Goal: Communication & Community: Answer question/provide support

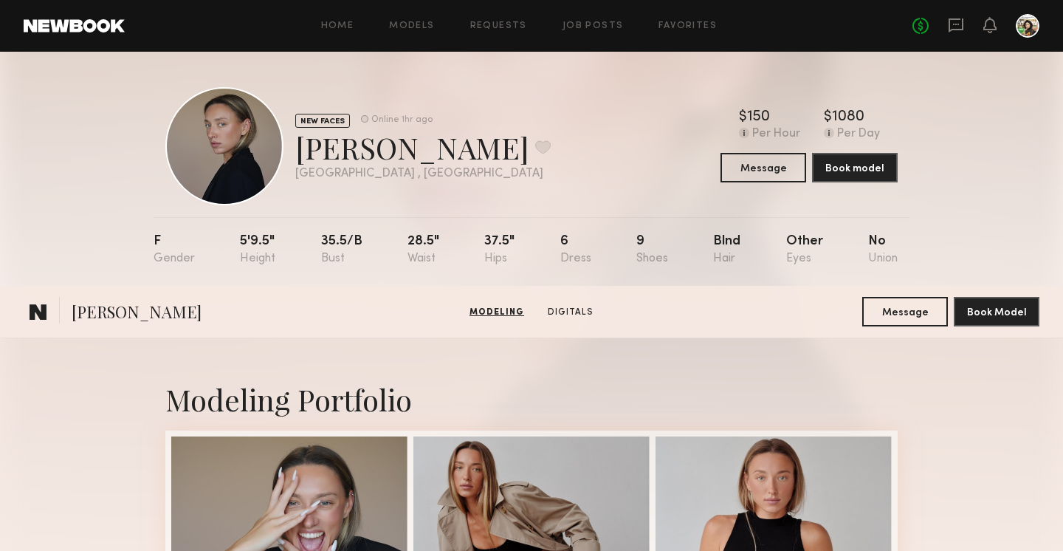
scroll to position [312, 0]
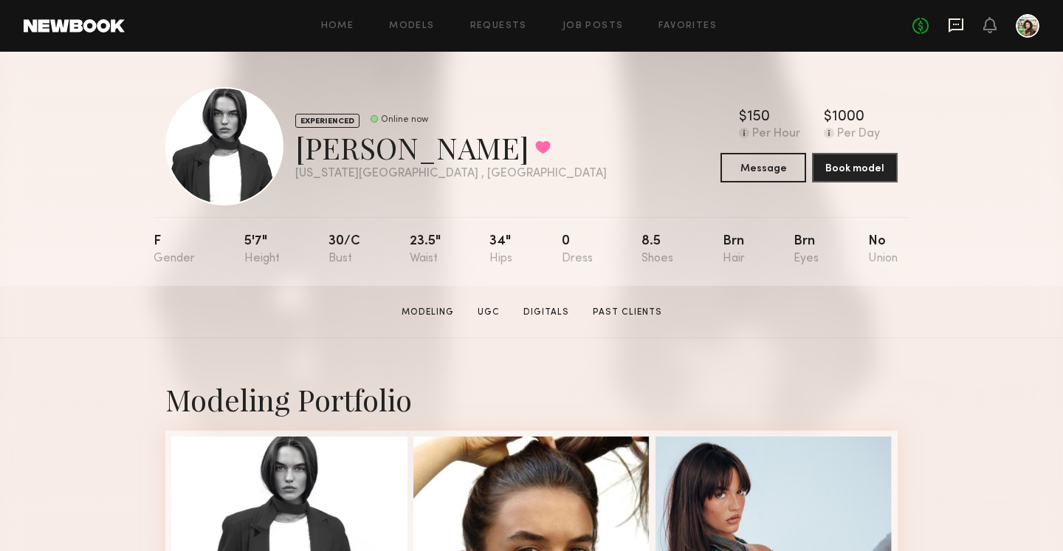
click at [954, 27] on icon at bounding box center [956, 25] width 16 height 16
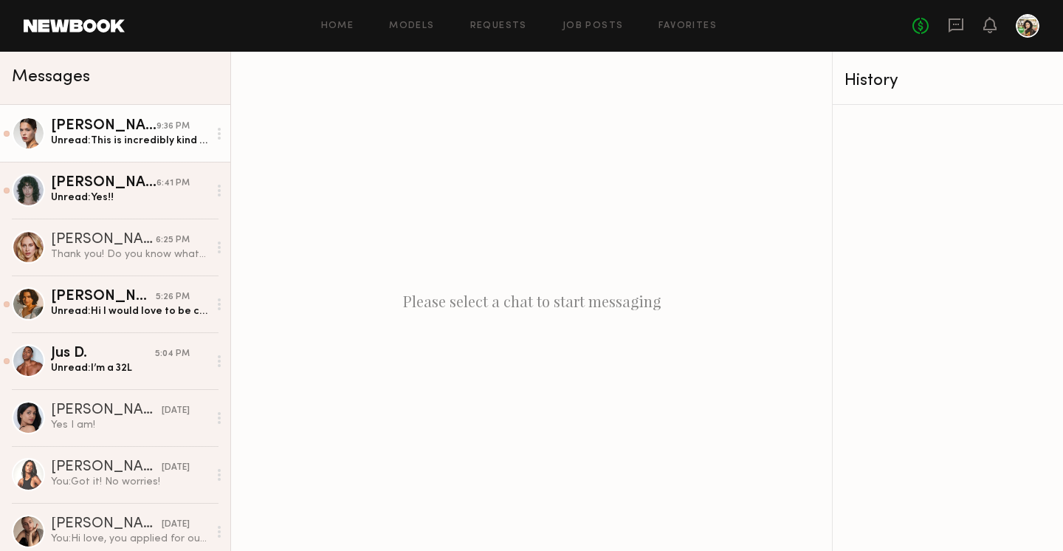
click at [178, 129] on div "9:36 PM" at bounding box center [173, 127] width 33 height 14
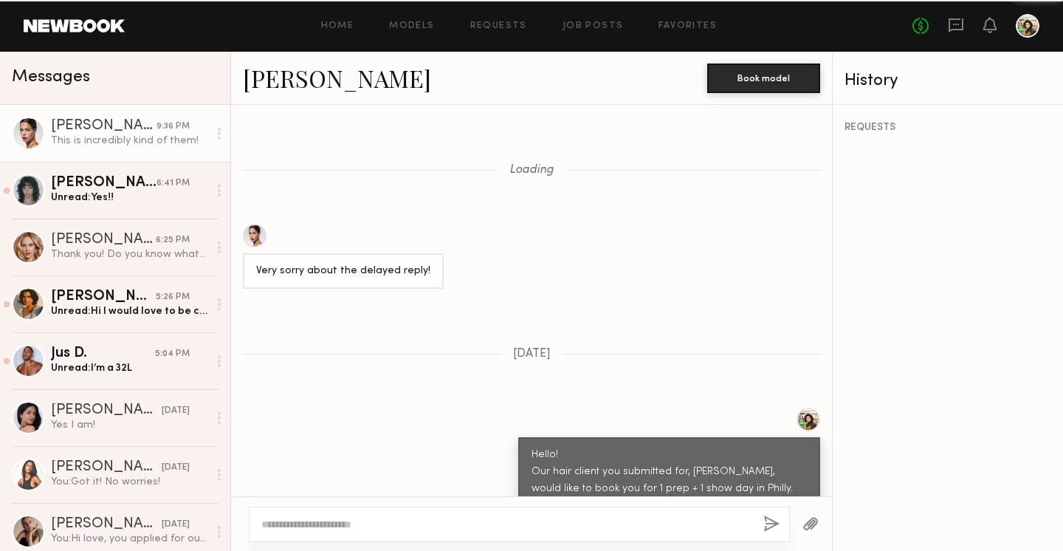
scroll to position [775, 0]
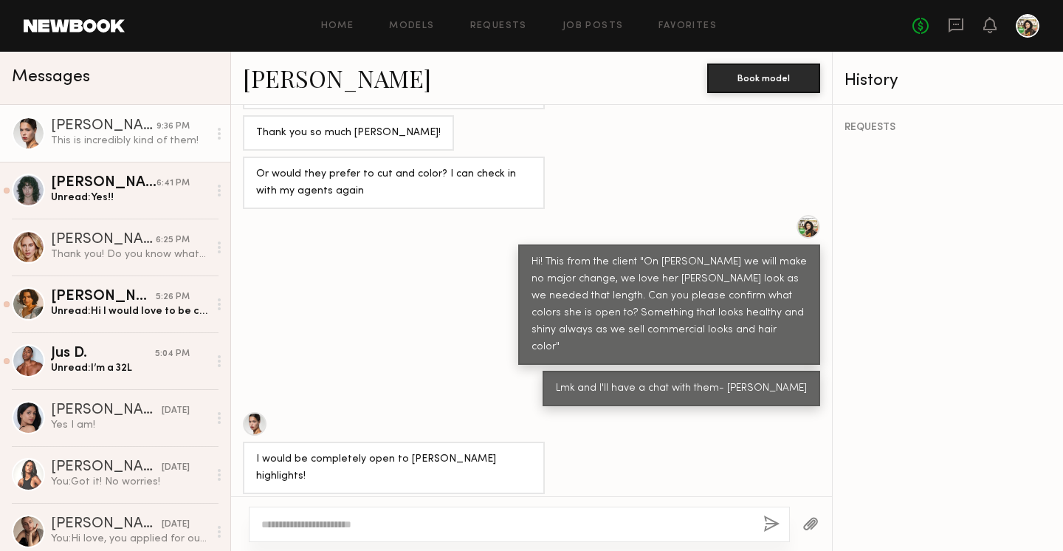
click at [295, 83] on link "Anna G." at bounding box center [337, 78] width 188 height 32
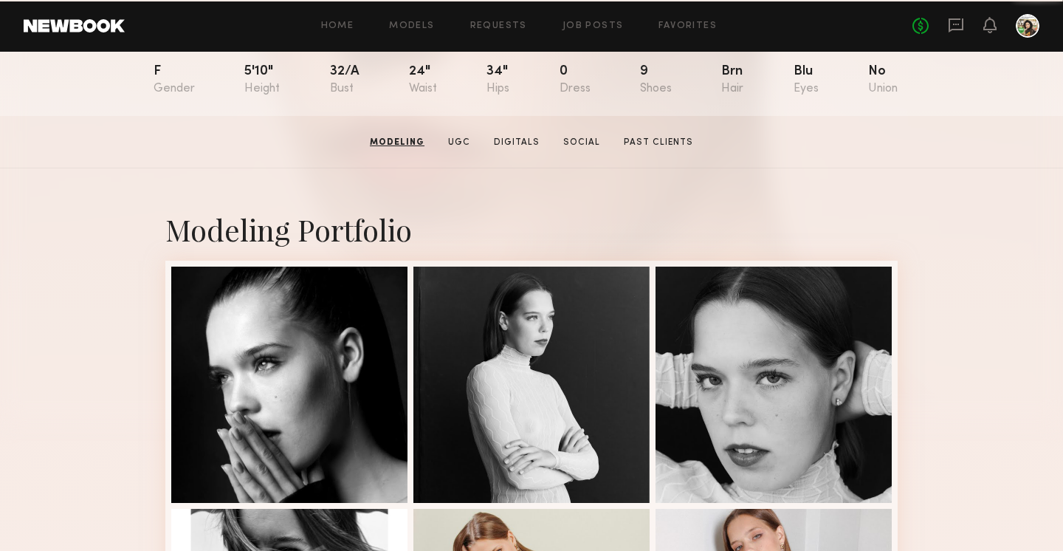
scroll to position [7, 0]
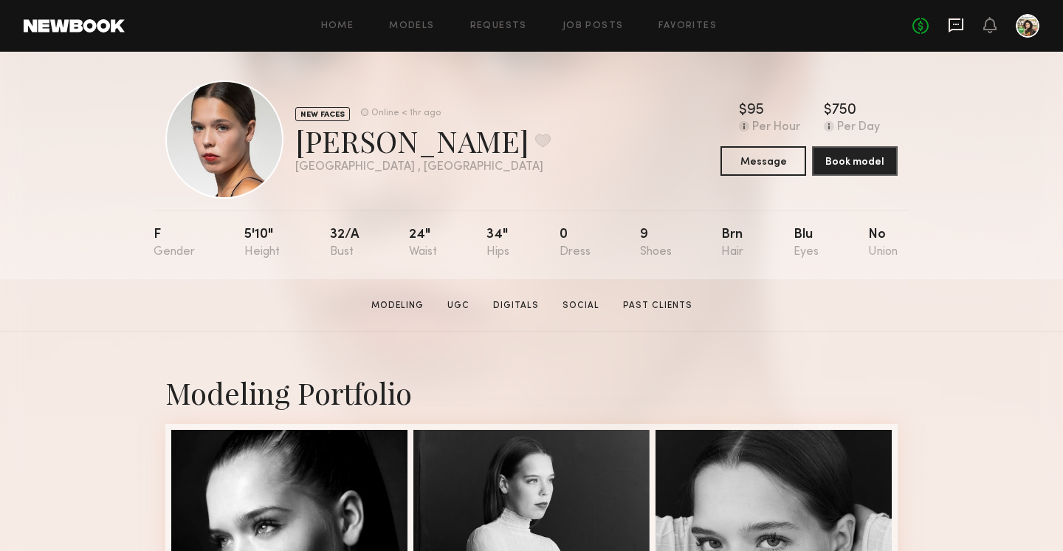
click at [957, 30] on icon at bounding box center [956, 25] width 15 height 14
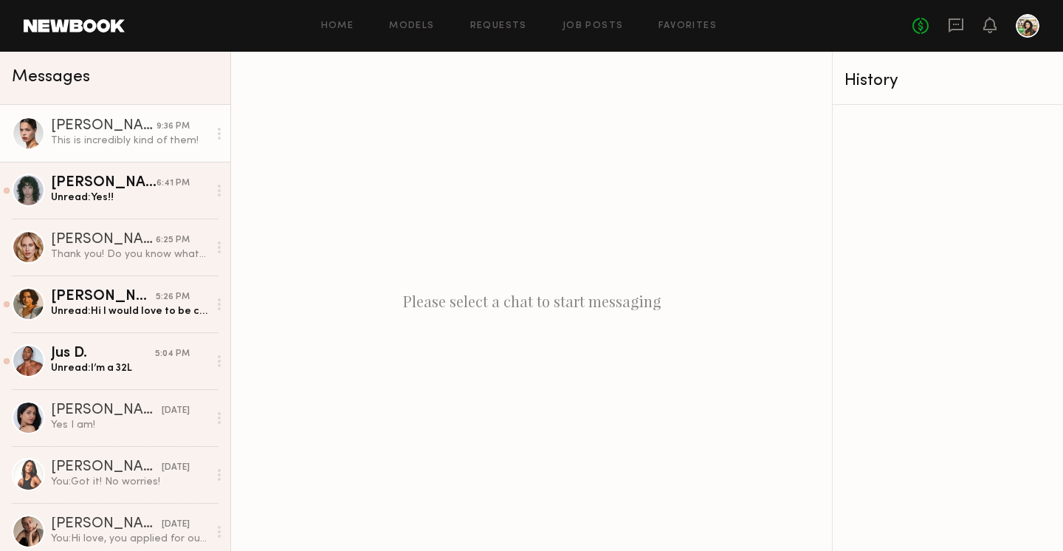
click at [92, 138] on div "This is incredibly kind of them!" at bounding box center [129, 141] width 157 height 14
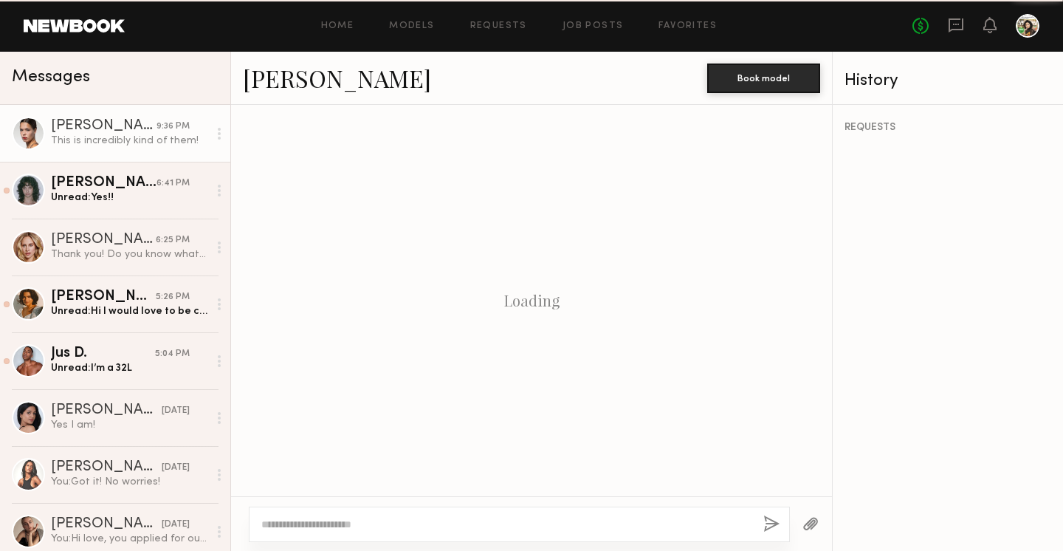
scroll to position [775, 0]
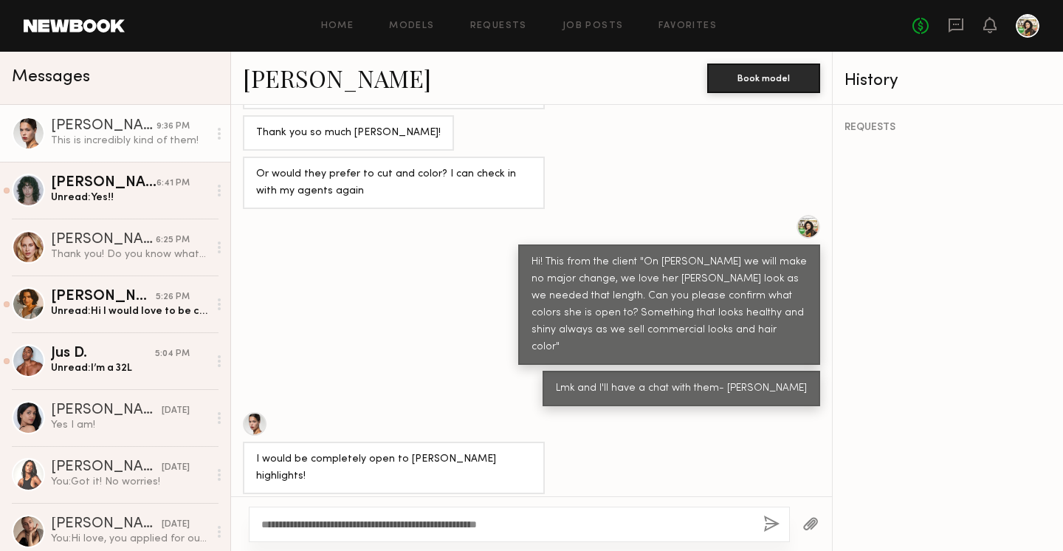
click at [518, 524] on textarea "**********" at bounding box center [506, 524] width 490 height 15
click at [569, 524] on textarea "**********" at bounding box center [506, 524] width 490 height 15
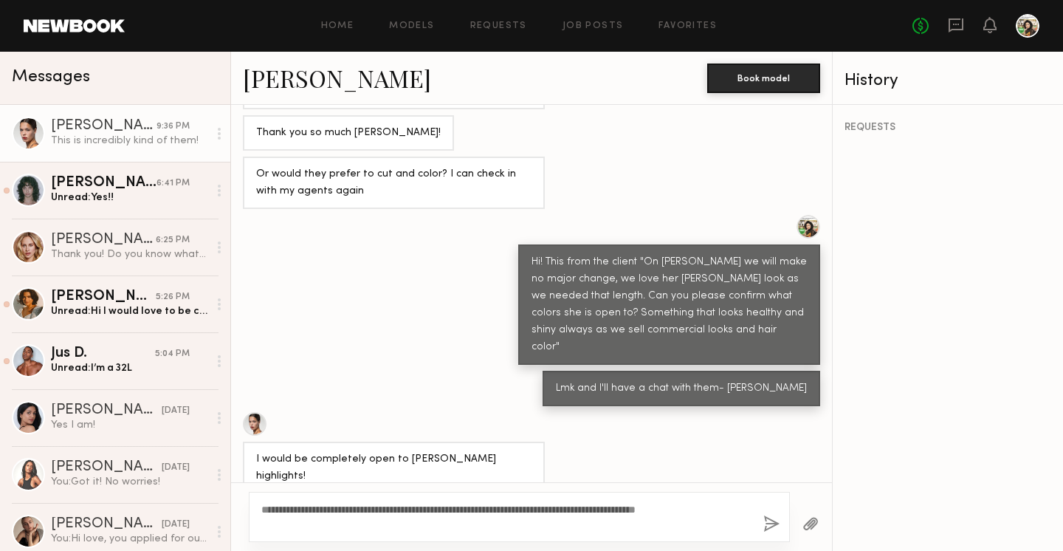
drag, startPoint x: 434, startPoint y: 523, endPoint x: 412, endPoint y: 511, distance: 25.1
click at [412, 511] on textarea "**********" at bounding box center [506, 517] width 490 height 30
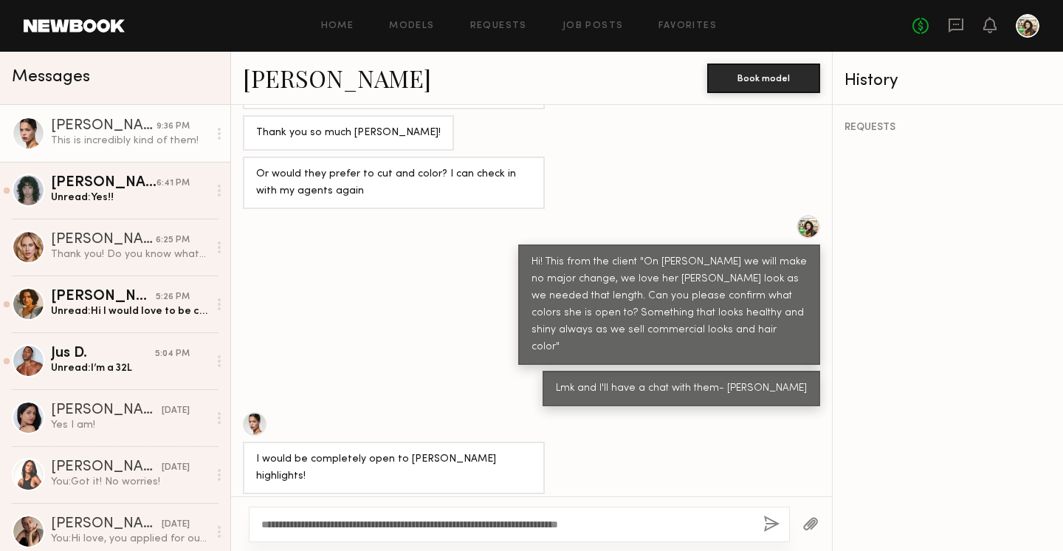
type textarea "**********"
click at [772, 522] on button "button" at bounding box center [772, 524] width 16 height 18
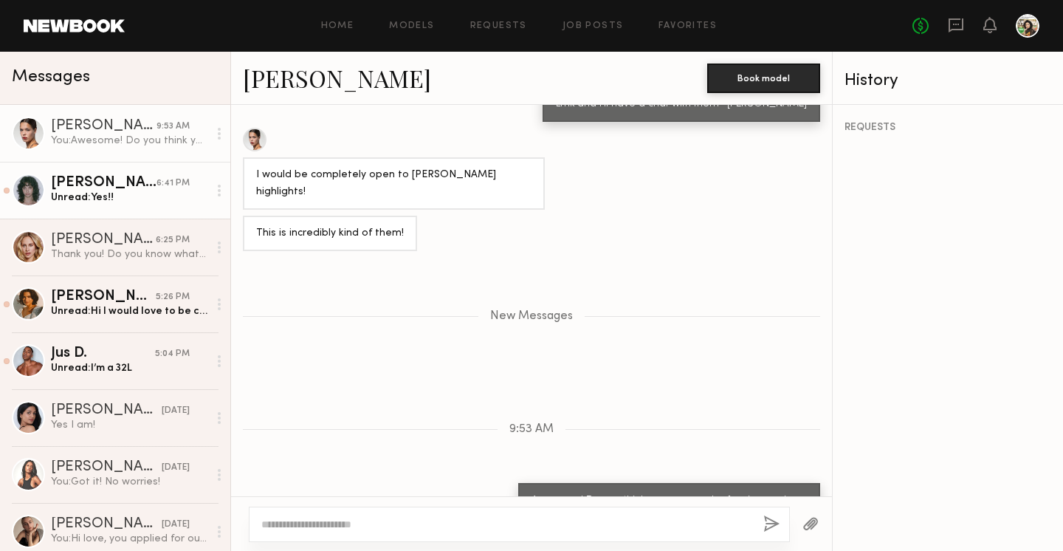
click at [148, 196] on div "Unread: Yes!!" at bounding box center [129, 198] width 157 height 14
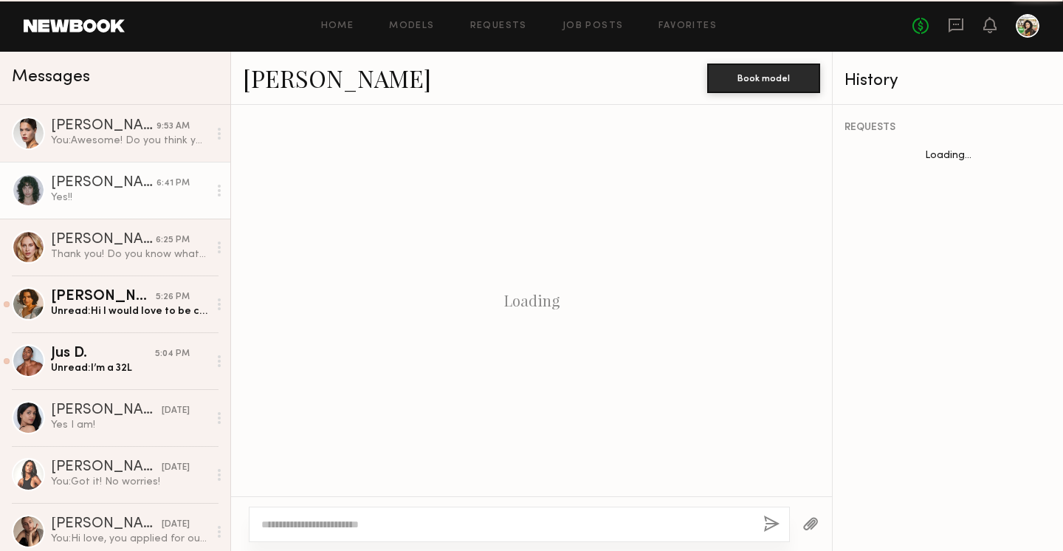
scroll to position [416, 0]
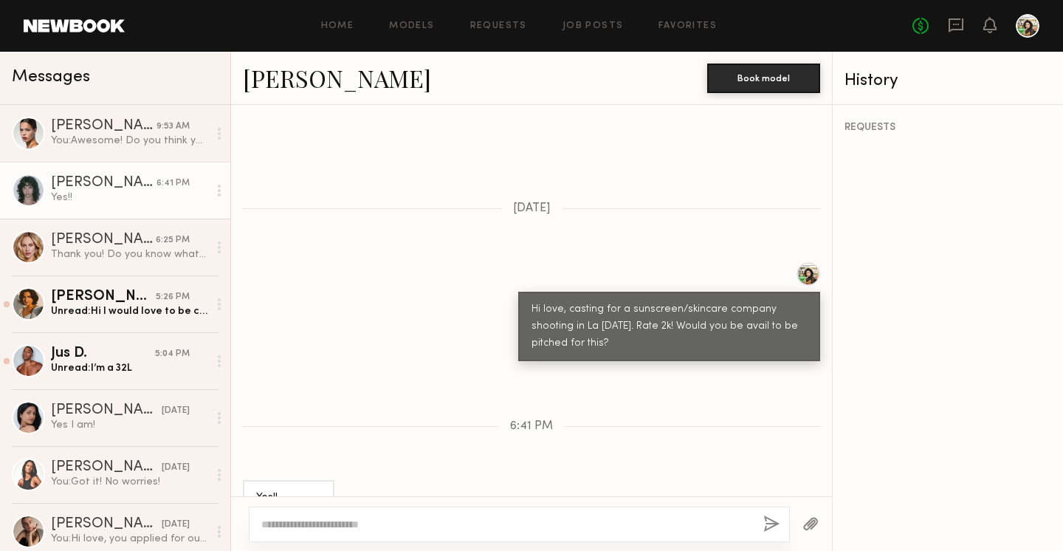
click at [299, 75] on link "Jessie M." at bounding box center [337, 78] width 188 height 32
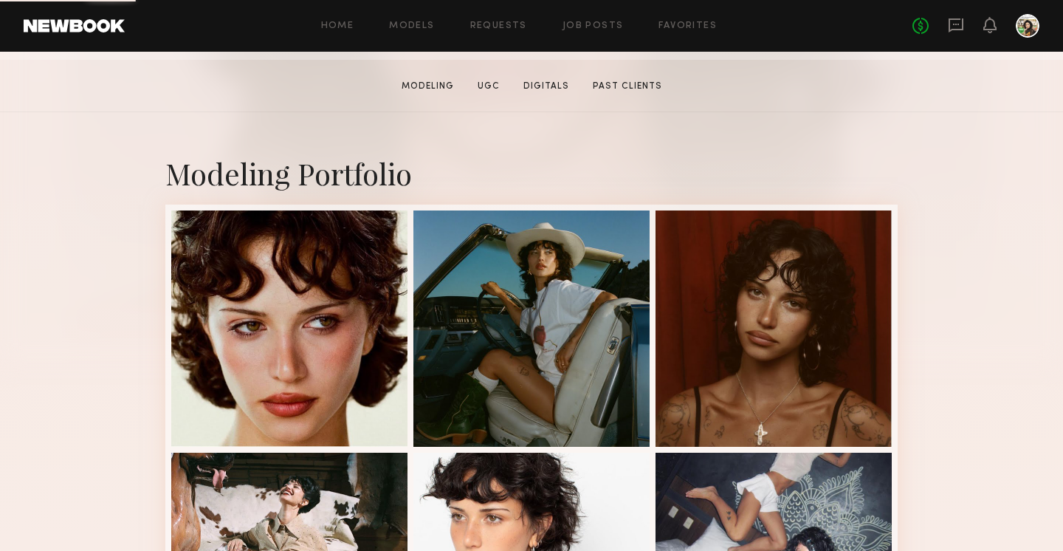
scroll to position [257, 0]
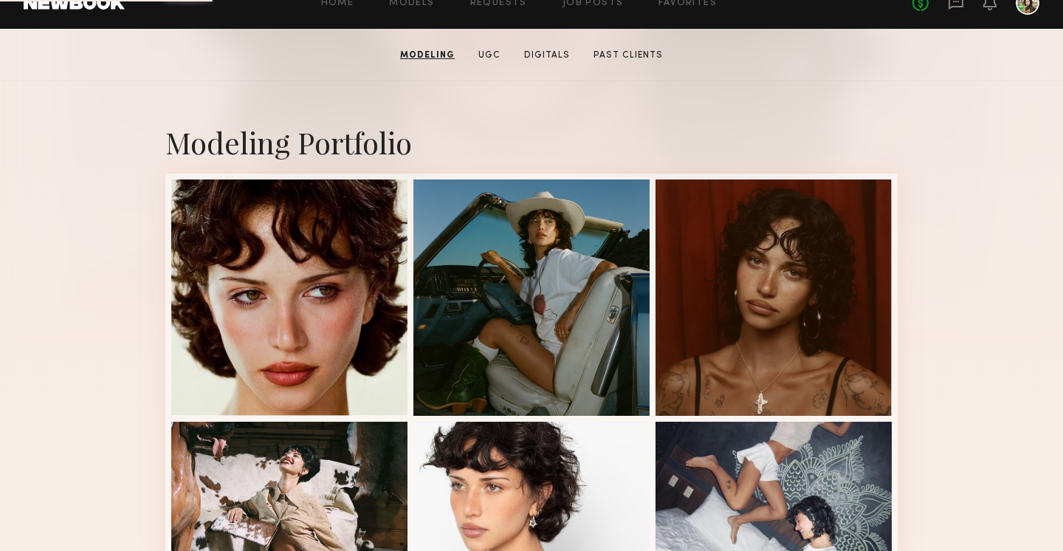
click at [524, 204] on div at bounding box center [532, 297] width 236 height 236
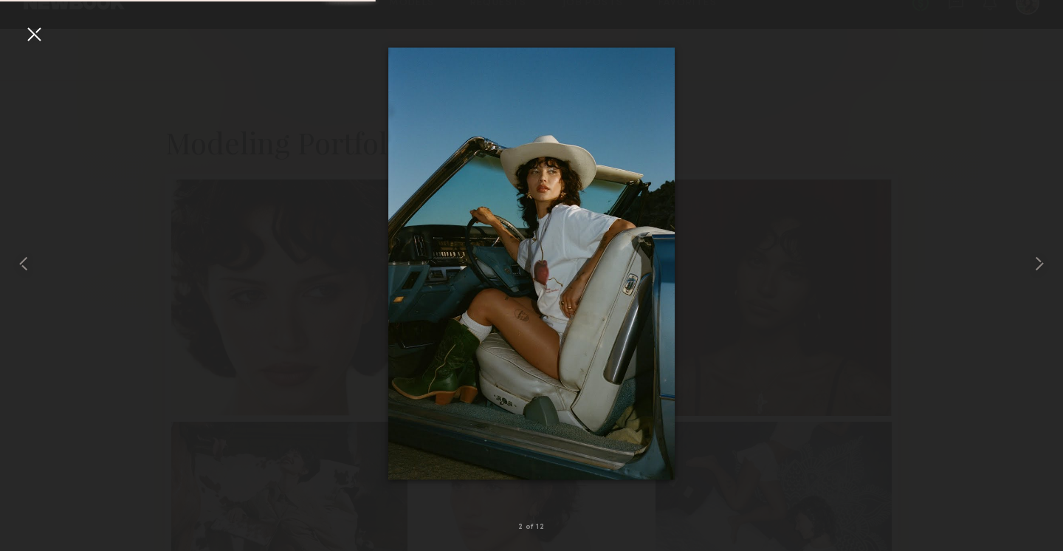
click at [27, 28] on div at bounding box center [34, 34] width 24 height 24
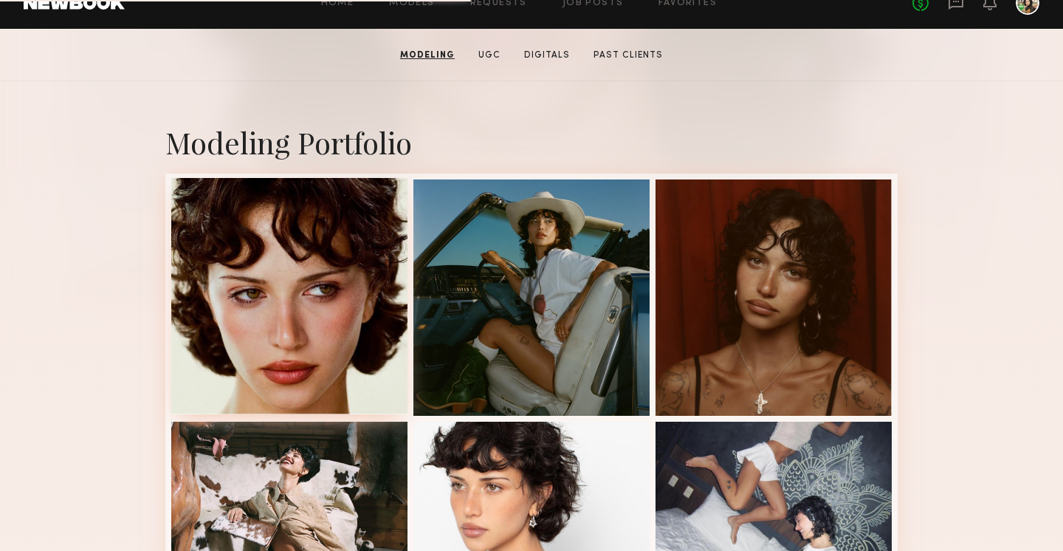
click at [279, 297] on div at bounding box center [289, 296] width 236 height 236
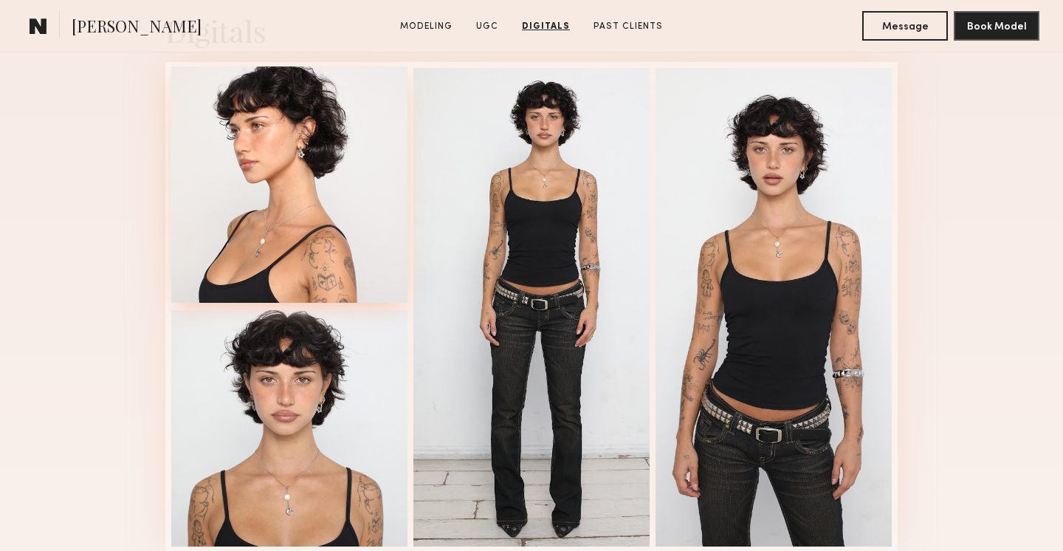
scroll to position [4111, 0]
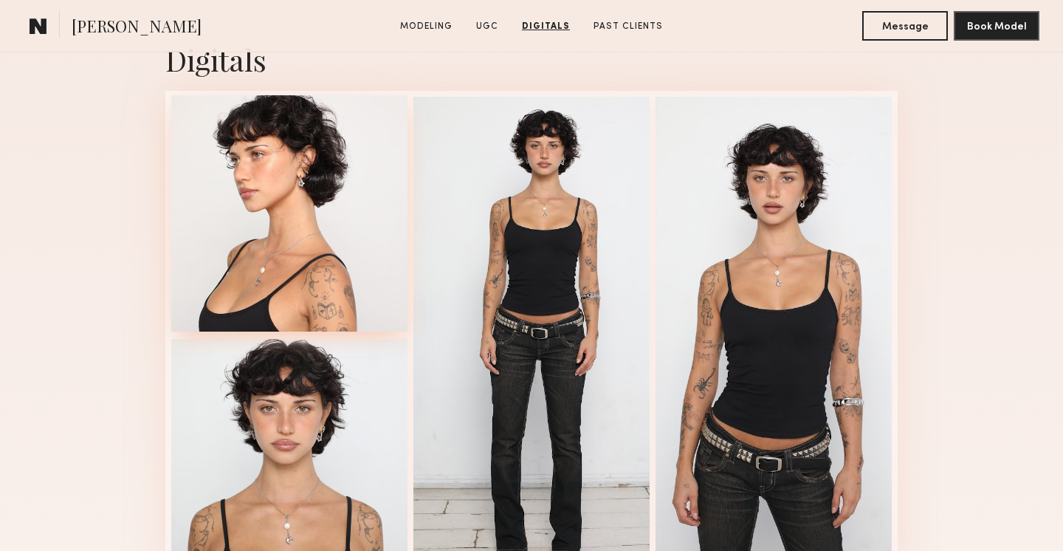
click at [227, 218] on div at bounding box center [289, 213] width 236 height 236
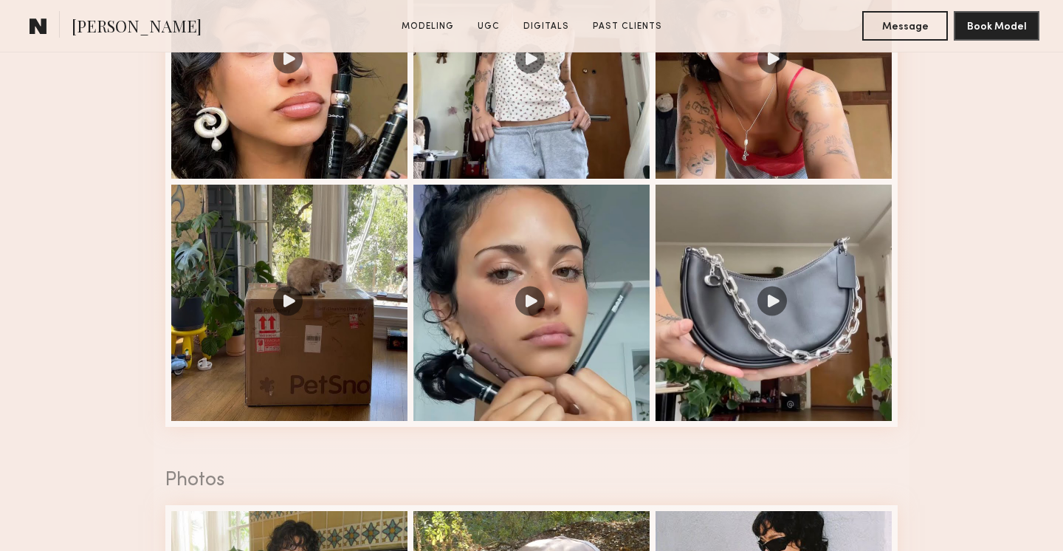
scroll to position [2259, 0]
